Goal: Information Seeking & Learning: Learn about a topic

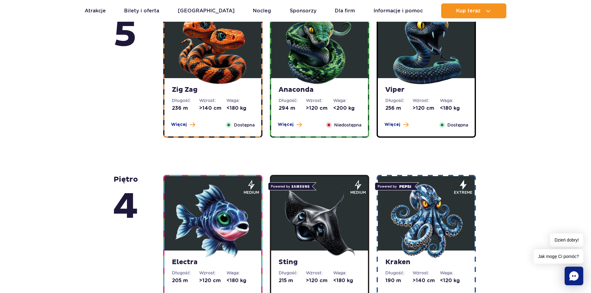
scroll to position [341, 0]
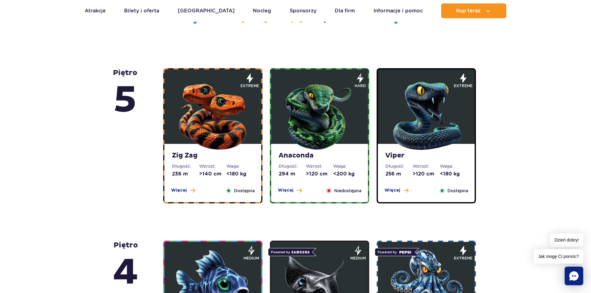
click at [186, 153] on strong "Zig Zag" at bounding box center [213, 155] width 82 height 9
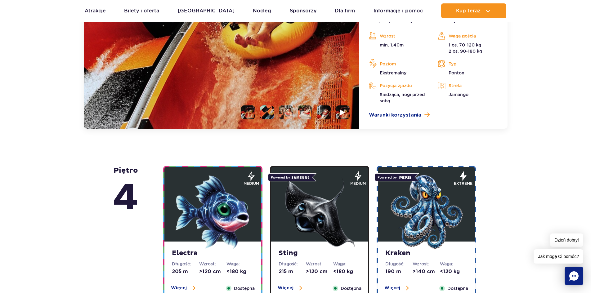
scroll to position [460, 0]
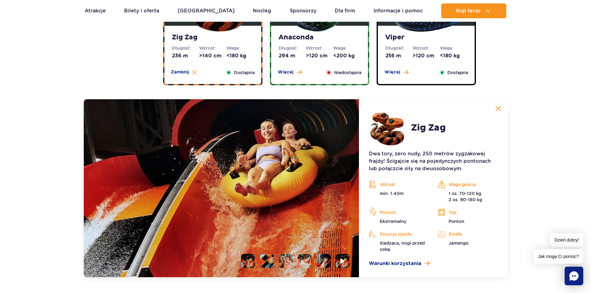
click at [239, 128] on img at bounding box center [222, 188] width 276 height 178
click at [268, 260] on li at bounding box center [267, 261] width 14 height 14
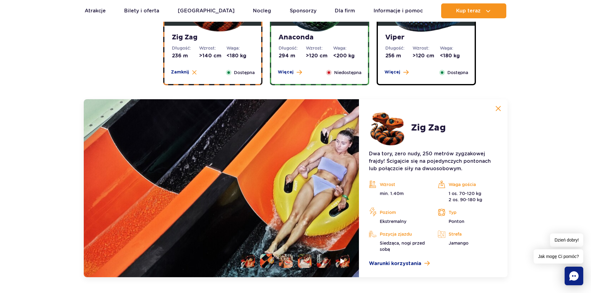
click at [289, 261] on li at bounding box center [286, 261] width 14 height 14
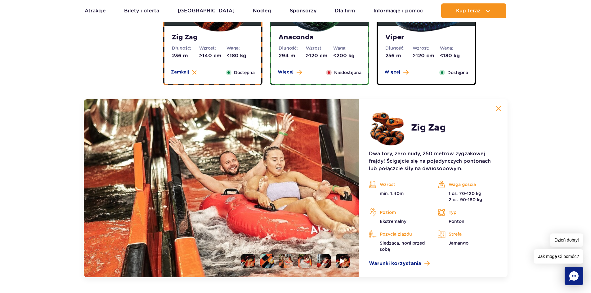
click at [307, 261] on li at bounding box center [305, 261] width 14 height 14
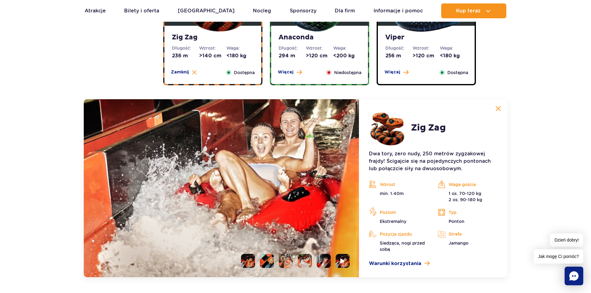
click at [320, 260] on li at bounding box center [324, 261] width 14 height 14
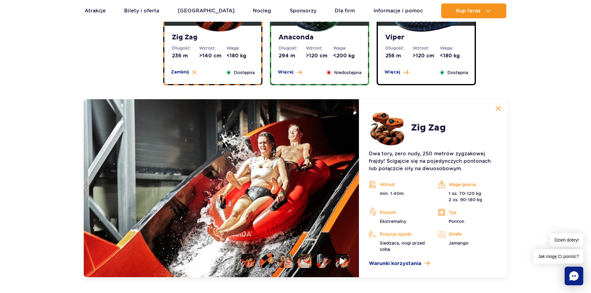
click at [339, 261] on li at bounding box center [343, 261] width 14 height 14
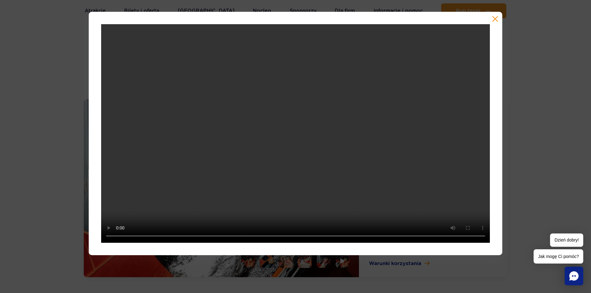
click at [494, 18] on button "button" at bounding box center [495, 19] width 6 height 6
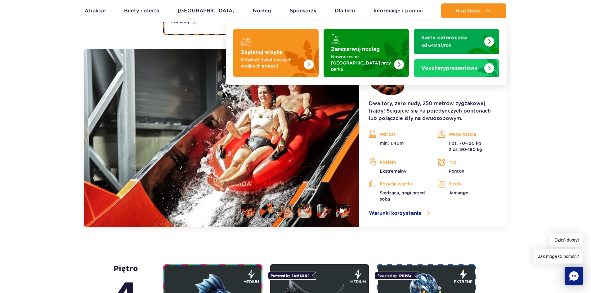
scroll to position [584, 0]
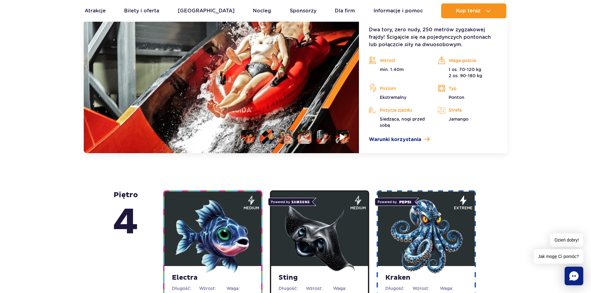
click at [346, 140] on li at bounding box center [343, 137] width 14 height 14
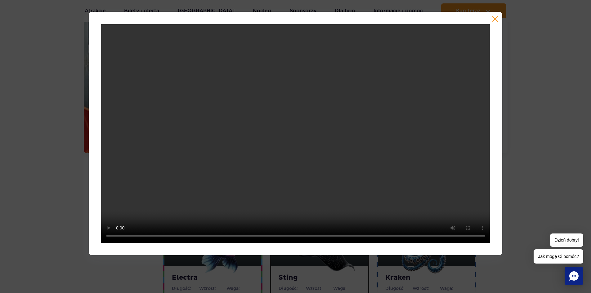
drag, startPoint x: 496, startPoint y: 18, endPoint x: 483, endPoint y: 24, distance: 13.9
click at [496, 18] on button "button" at bounding box center [495, 19] width 6 height 6
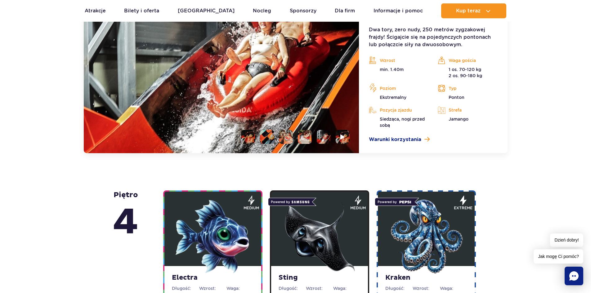
click at [307, 144] on li at bounding box center [305, 137] width 14 height 14
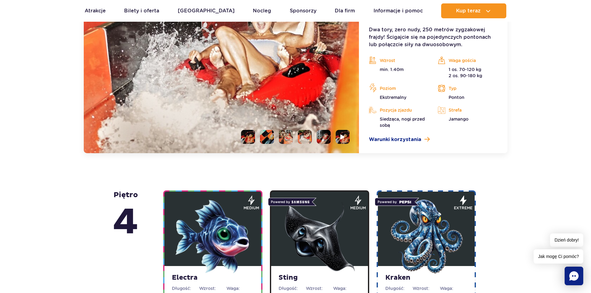
click at [321, 138] on li at bounding box center [324, 137] width 14 height 14
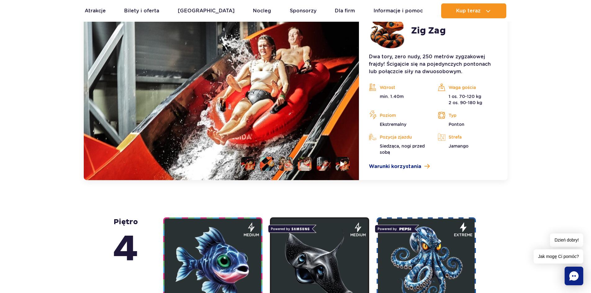
scroll to position [522, 0]
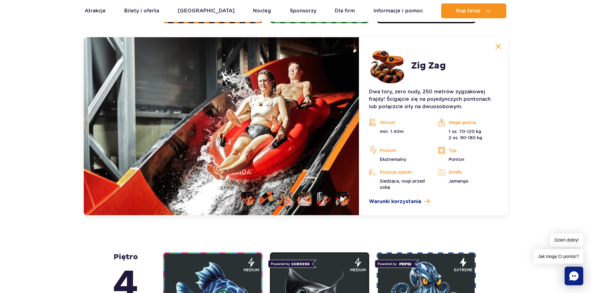
click at [287, 200] on li at bounding box center [286, 199] width 14 height 14
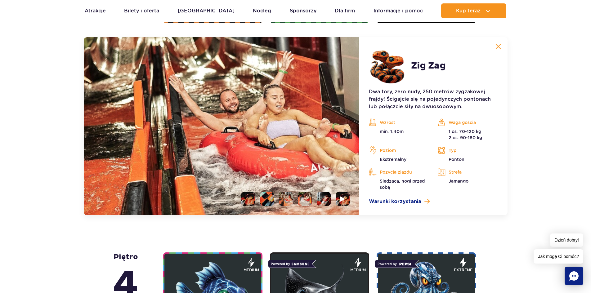
click at [272, 200] on li at bounding box center [267, 199] width 14 height 14
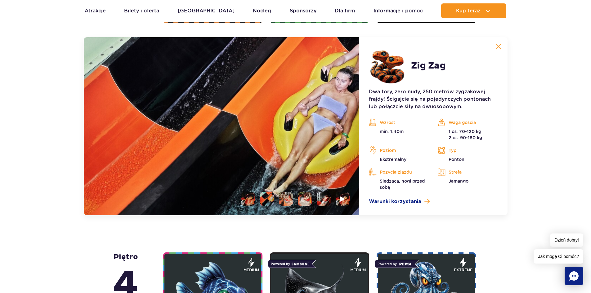
click at [302, 198] on li at bounding box center [305, 199] width 14 height 14
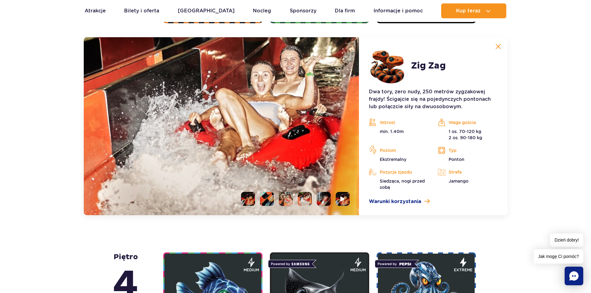
click at [316, 198] on ul at bounding box center [293, 199] width 114 height 14
click at [327, 197] on li at bounding box center [324, 199] width 14 height 14
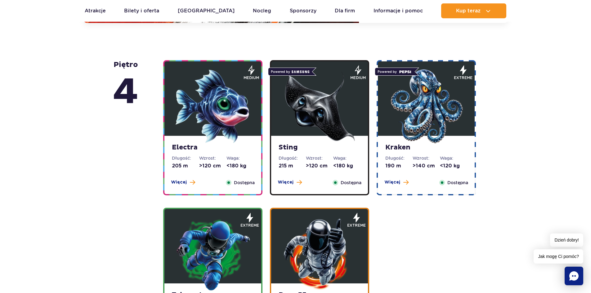
scroll to position [708, 0]
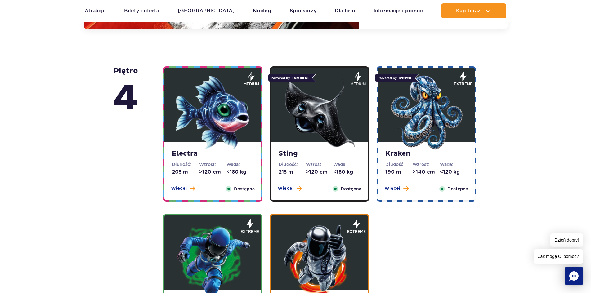
click at [197, 155] on strong "Electra" at bounding box center [213, 154] width 82 height 9
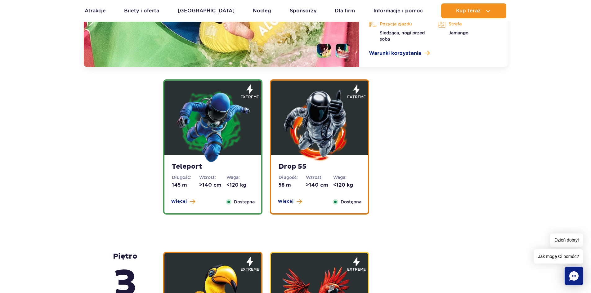
scroll to position [849, 0]
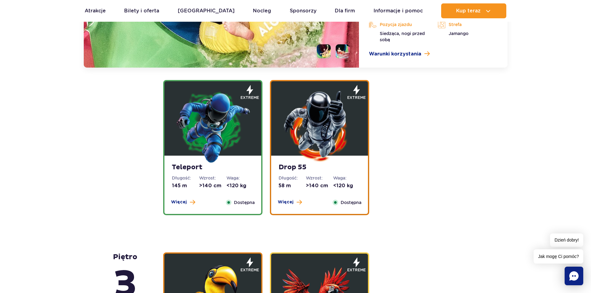
click at [193, 168] on strong "Teleport" at bounding box center [213, 167] width 82 height 9
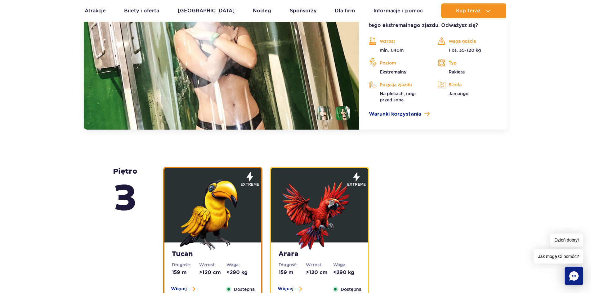
scroll to position [811, 0]
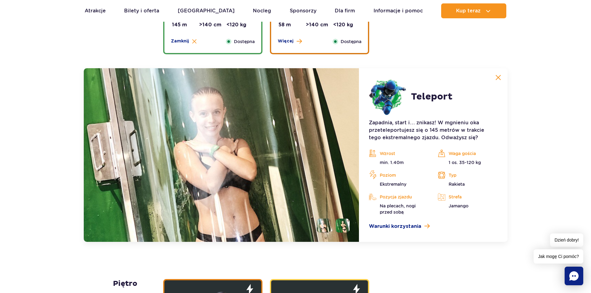
click at [326, 137] on img at bounding box center [222, 155] width 276 height 174
click at [339, 221] on li at bounding box center [343, 226] width 14 height 14
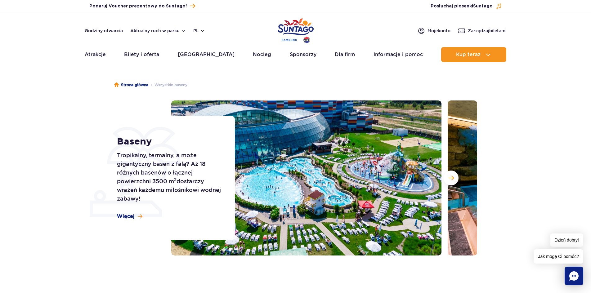
click at [298, 156] on img at bounding box center [306, 178] width 270 height 155
click at [454, 177] on button "Następny slajd" at bounding box center [451, 178] width 15 height 15
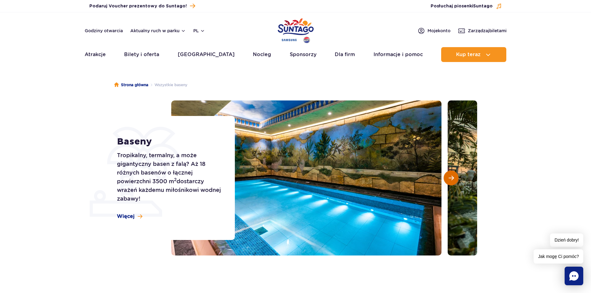
click at [454, 177] on button "Następny slajd" at bounding box center [451, 178] width 15 height 15
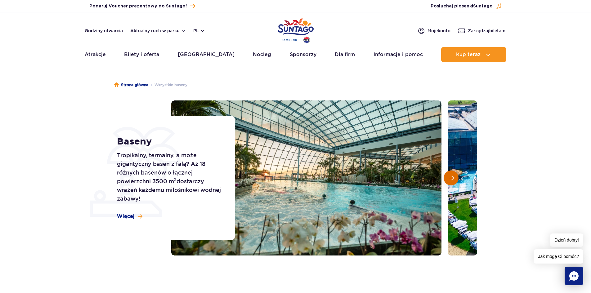
click at [454, 177] on button "Następny slajd" at bounding box center [451, 178] width 15 height 15
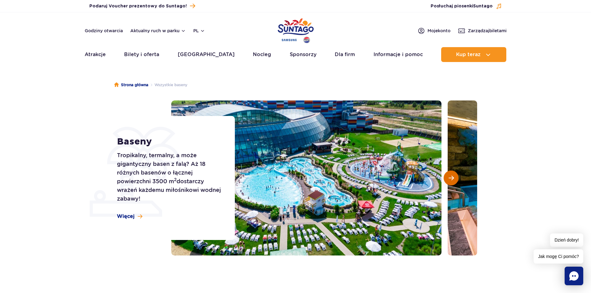
click at [454, 177] on button "Następny slajd" at bounding box center [451, 178] width 15 height 15
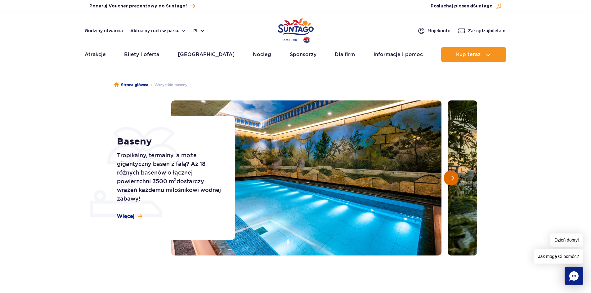
click at [454, 177] on button "Następny slajd" at bounding box center [451, 178] width 15 height 15
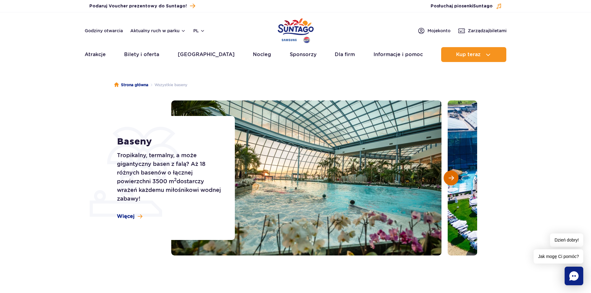
click at [454, 177] on button "Następny slajd" at bounding box center [451, 178] width 15 height 15
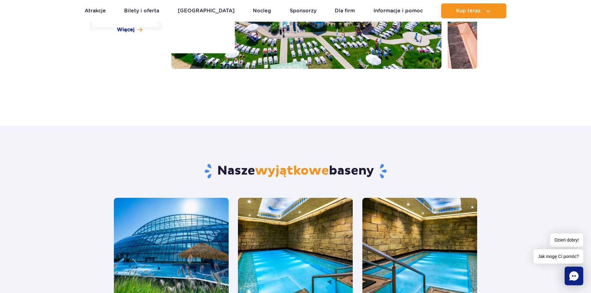
scroll to position [186, 0]
